Goal: Information Seeking & Learning: Learn about a topic

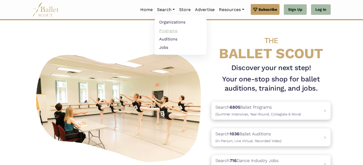
click at [176, 32] on link "Programs" at bounding box center [181, 30] width 52 height 8
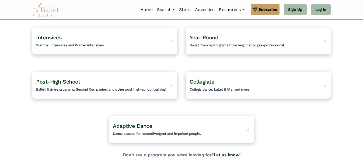
scroll to position [52, 0]
click at [245, 83] on h4 "Collegiate College dance, ballet BFAs, and more!" at bounding box center [218, 85] width 64 height 15
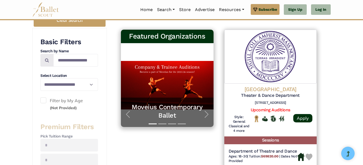
scroll to position [91, 0]
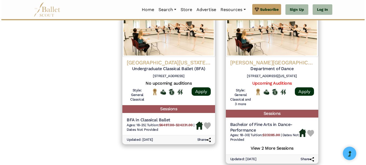
scroll to position [585, 0]
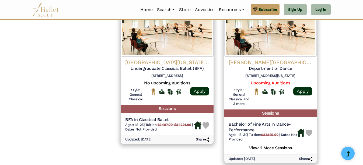
drag, startPoint x: 280, startPoint y: 62, endPoint x: 340, endPoint y: 41, distance: 63.1
drag, startPoint x: 277, startPoint y: 64, endPoint x: 343, endPoint y: 21, distance: 78.7
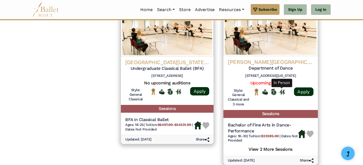
click at [281, 91] on img "In Person" at bounding box center [282, 92] width 6 height 6
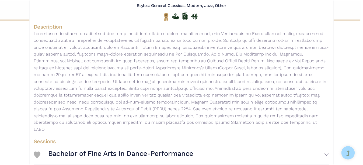
scroll to position [77, 0]
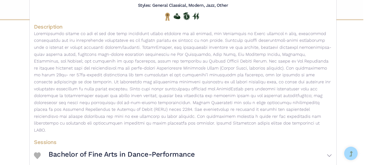
click at [348, 82] on div "Butler University - Collegiate Program - Department of Dance Visit Website | Ap…" at bounding box center [183, 82] width 366 height 165
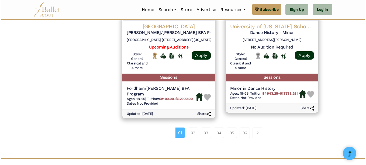
scroll to position [787, 0]
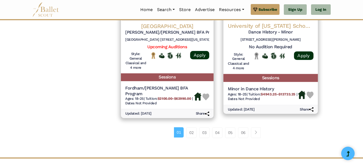
click at [272, 30] on h5 "Dance History - Minor" at bounding box center [271, 32] width 86 height 6
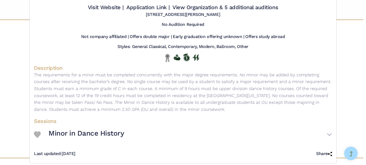
scroll to position [42, 0]
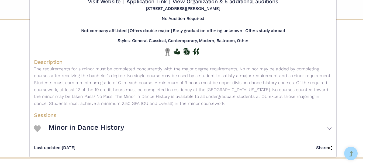
click at [237, 56] on div at bounding box center [183, 52] width 290 height 8
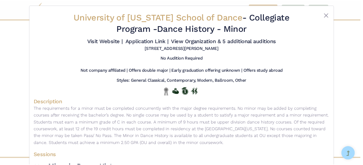
scroll to position [1, 0]
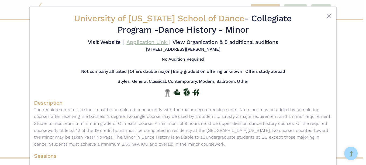
click at [146, 39] on link "Application Link |" at bounding box center [147, 42] width 43 height 6
click at [109, 42] on link "Visit Website |" at bounding box center [106, 42] width 36 height 6
click at [112, 41] on link "Visit Website |" at bounding box center [106, 42] width 36 height 6
click at [328, 19] on button "Close" at bounding box center [329, 16] width 6 height 6
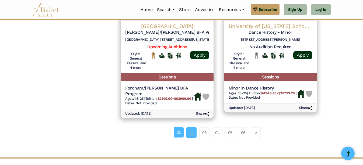
click at [193, 127] on link "02" at bounding box center [192, 132] width 10 height 11
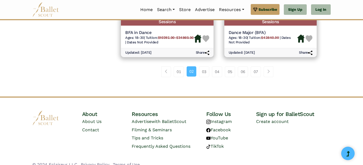
scroll to position [818, 0]
click at [202, 73] on link "03" at bounding box center [204, 71] width 10 height 11
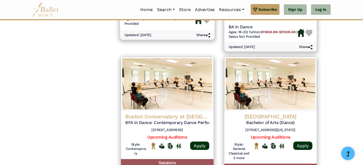
scroll to position [525, 0]
